Goal: Task Accomplishment & Management: Manage account settings

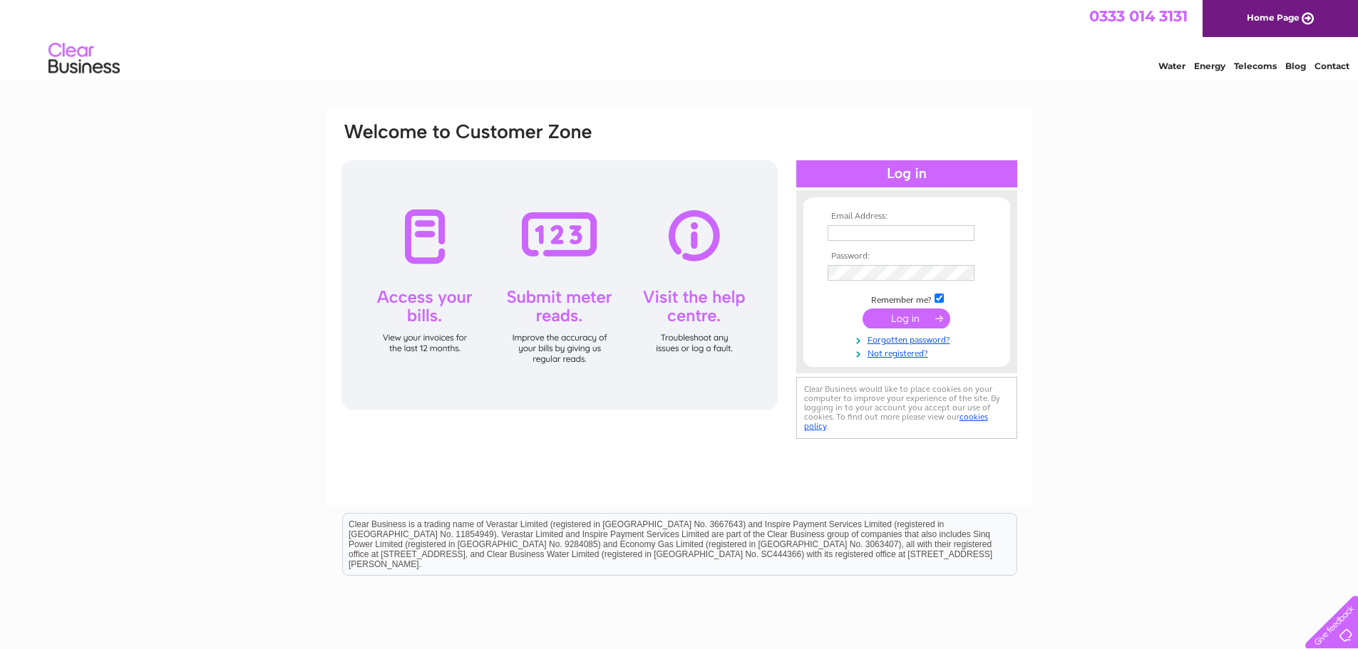
type input "rachelallbones@hotmail.co.uk"
click at [910, 318] on input "submit" at bounding box center [907, 319] width 88 height 20
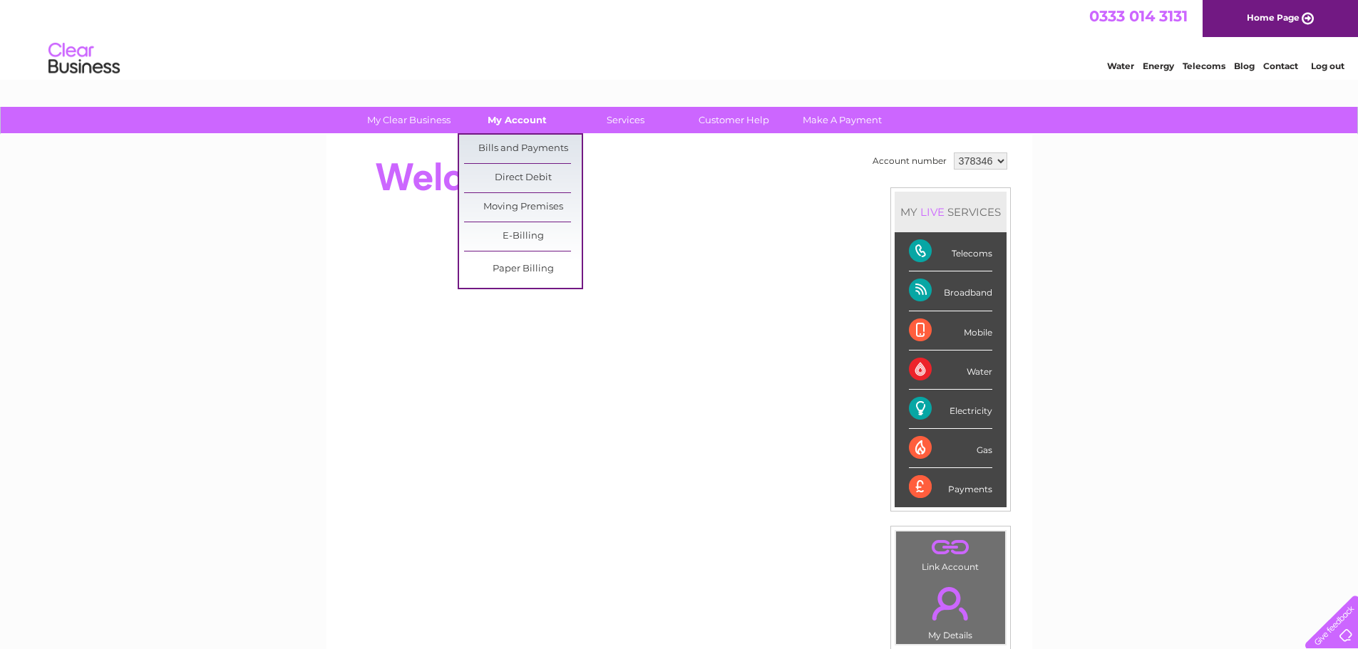
click at [502, 110] on link "My Account" at bounding box center [517, 120] width 118 height 26
click at [512, 146] on link "Bills and Payments" at bounding box center [523, 149] width 118 height 29
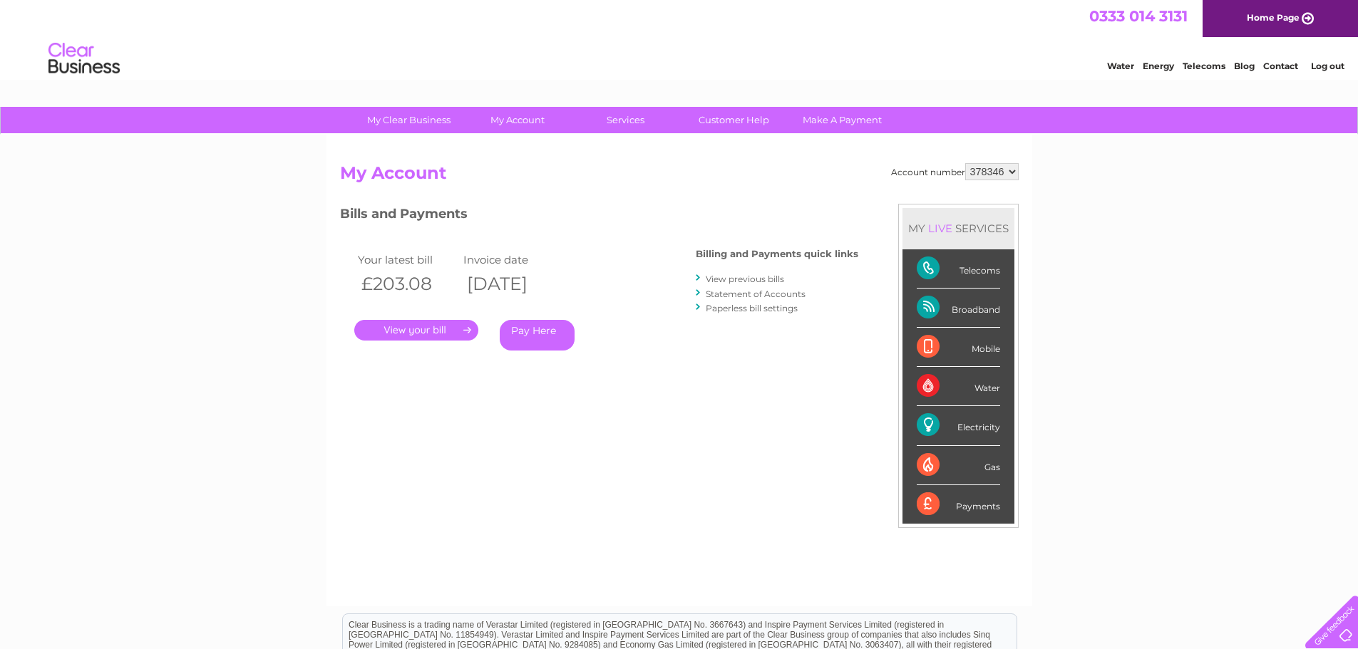
click at [413, 344] on div "Your latest bill Invoice date £203.08 11/08/2025 . Pay Here" at bounding box center [497, 303] width 314 height 135
click at [413, 332] on link "." at bounding box center [416, 330] width 124 height 21
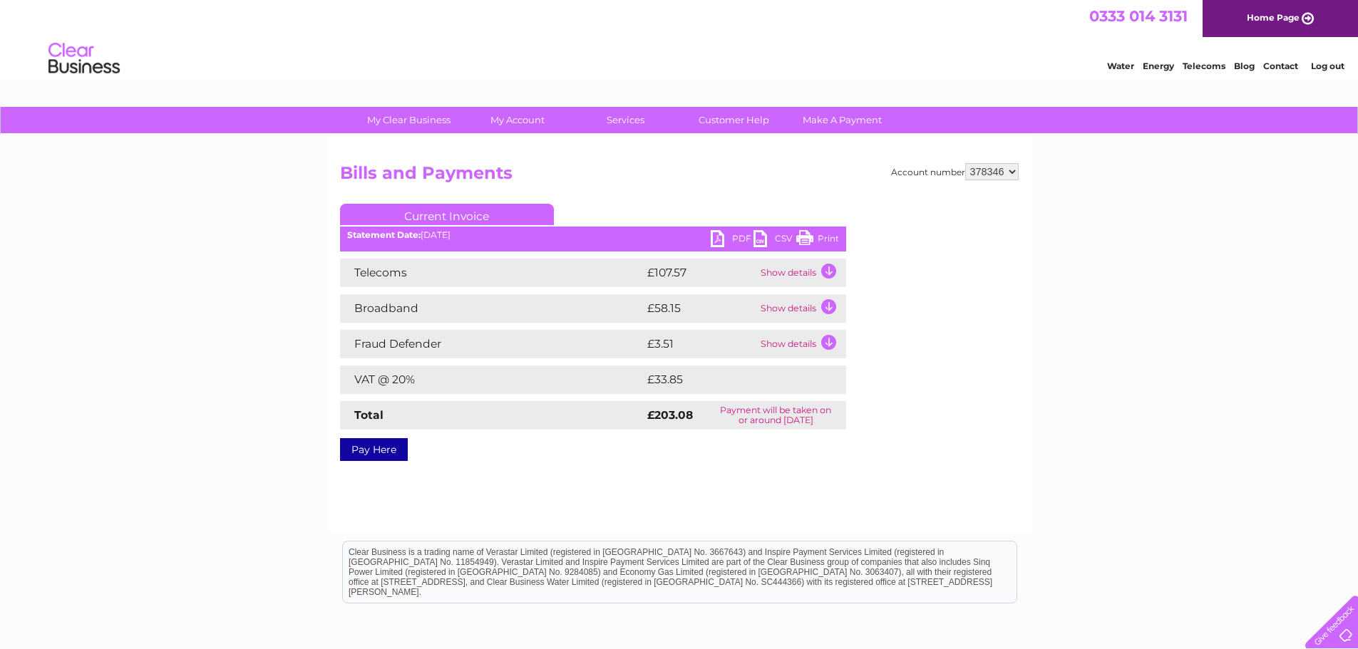
click at [717, 242] on link "PDF" at bounding box center [732, 240] width 43 height 21
